Goal: Check status: Check status

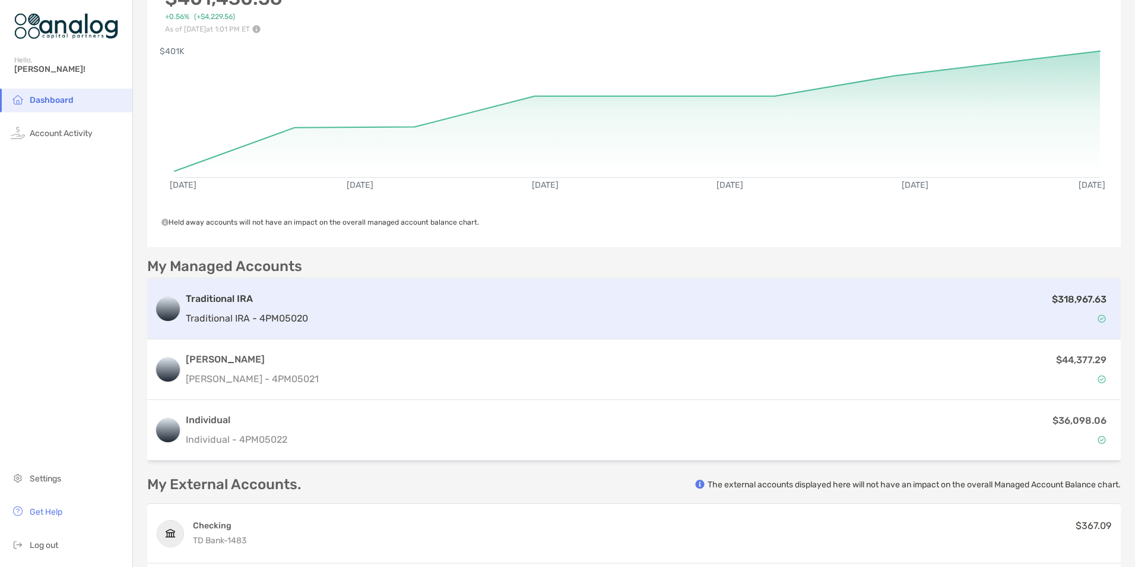
scroll to position [119, 0]
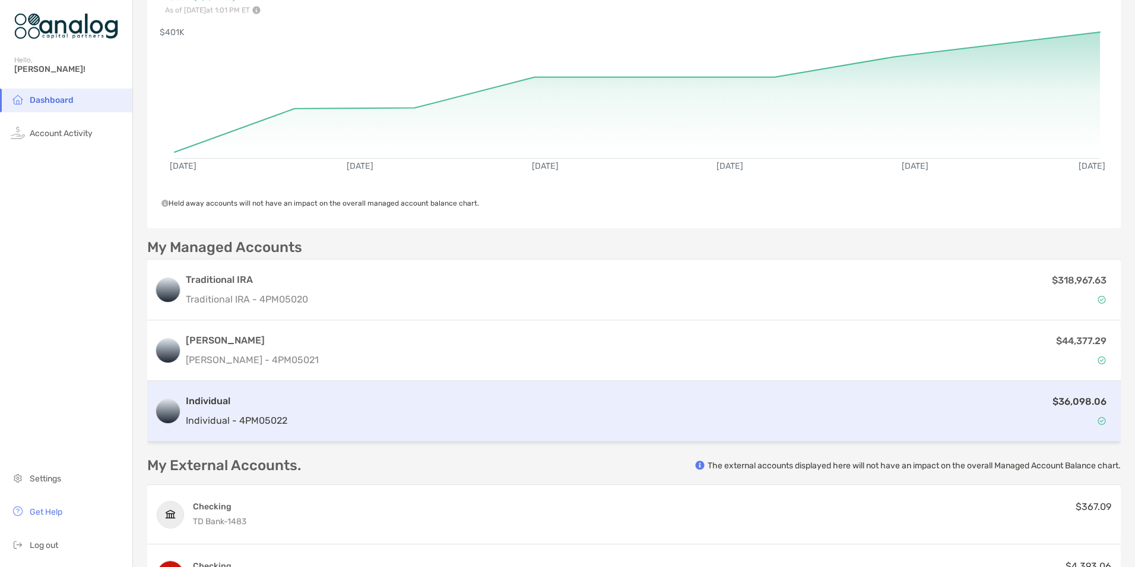
click at [219, 399] on h3 "Individual" at bounding box center [237, 401] width 102 height 14
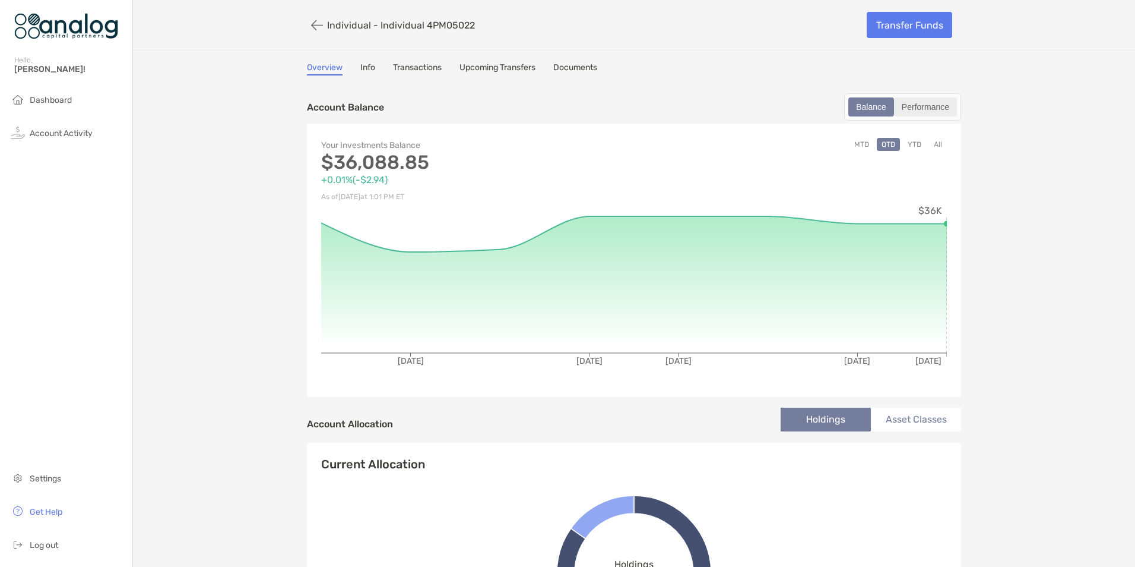
click at [916, 102] on div "Performance" at bounding box center [926, 107] width 61 height 17
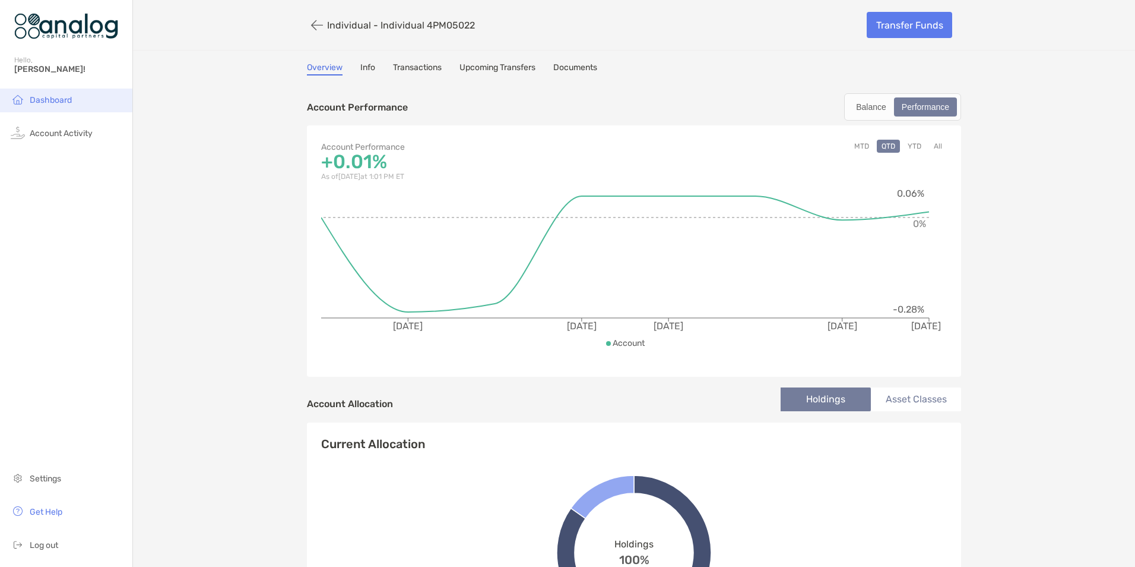
click at [62, 101] on span "Dashboard" at bounding box center [51, 100] width 42 height 10
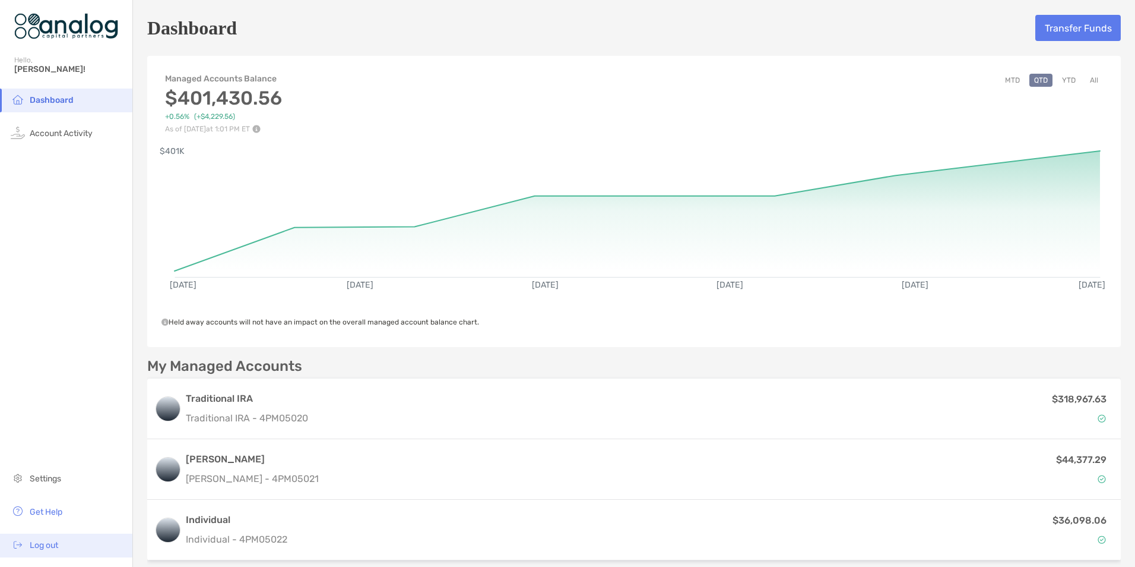
click at [42, 543] on span "Log out" at bounding box center [44, 545] width 29 height 10
